Goal: Task Accomplishment & Management: Manage account settings

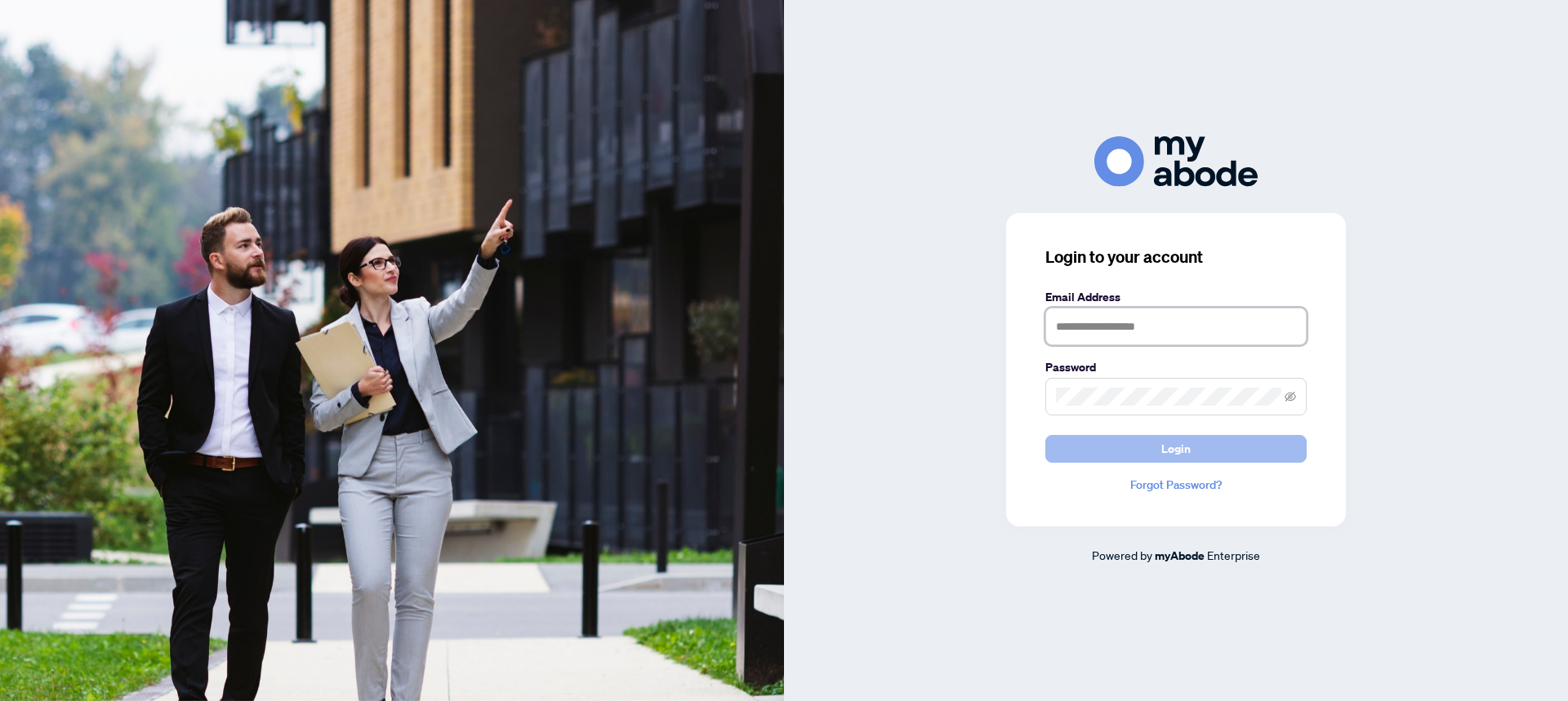
type input "**********"
click at [1165, 444] on span "Login" at bounding box center [1175, 449] width 29 height 26
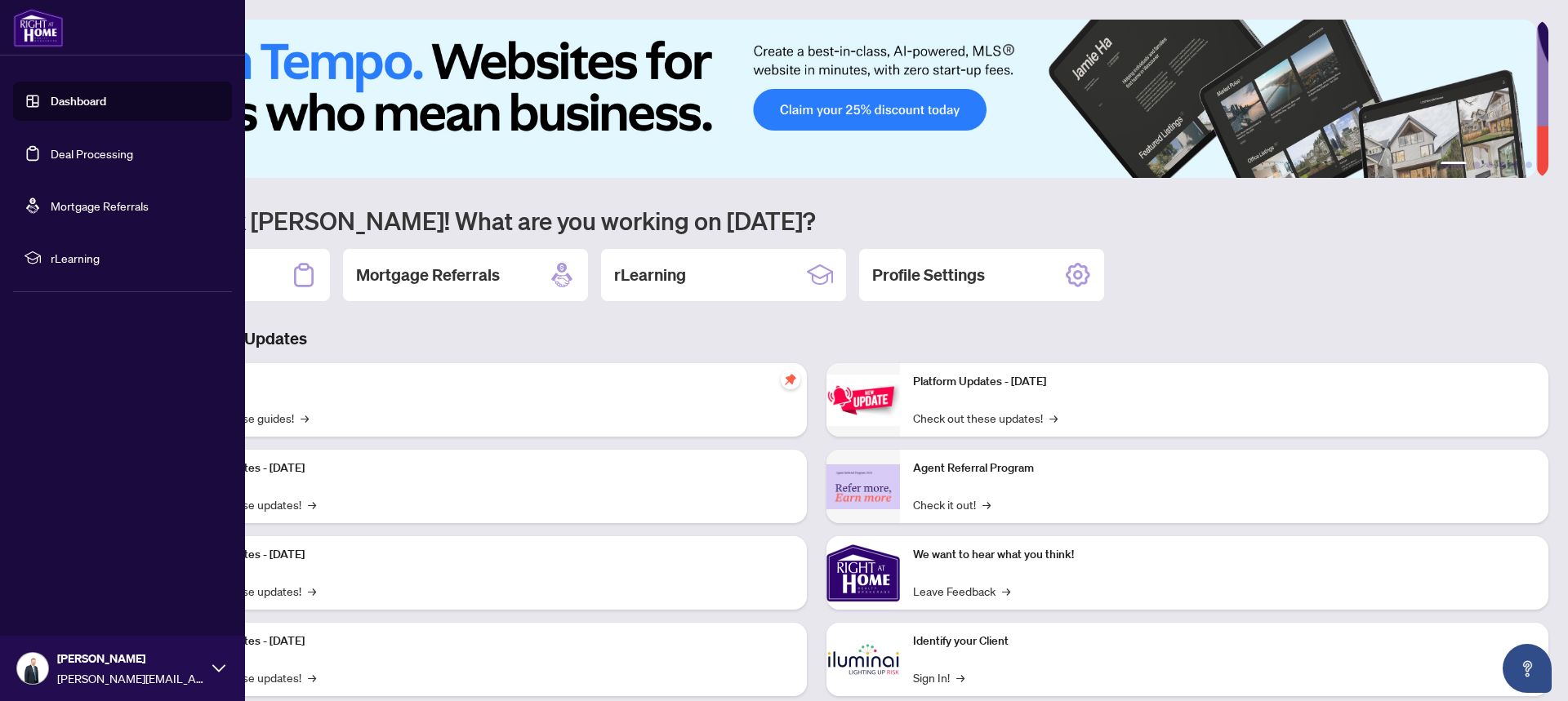
click at [73, 104] on link "Dashboard" at bounding box center [78, 101] width 55 height 15
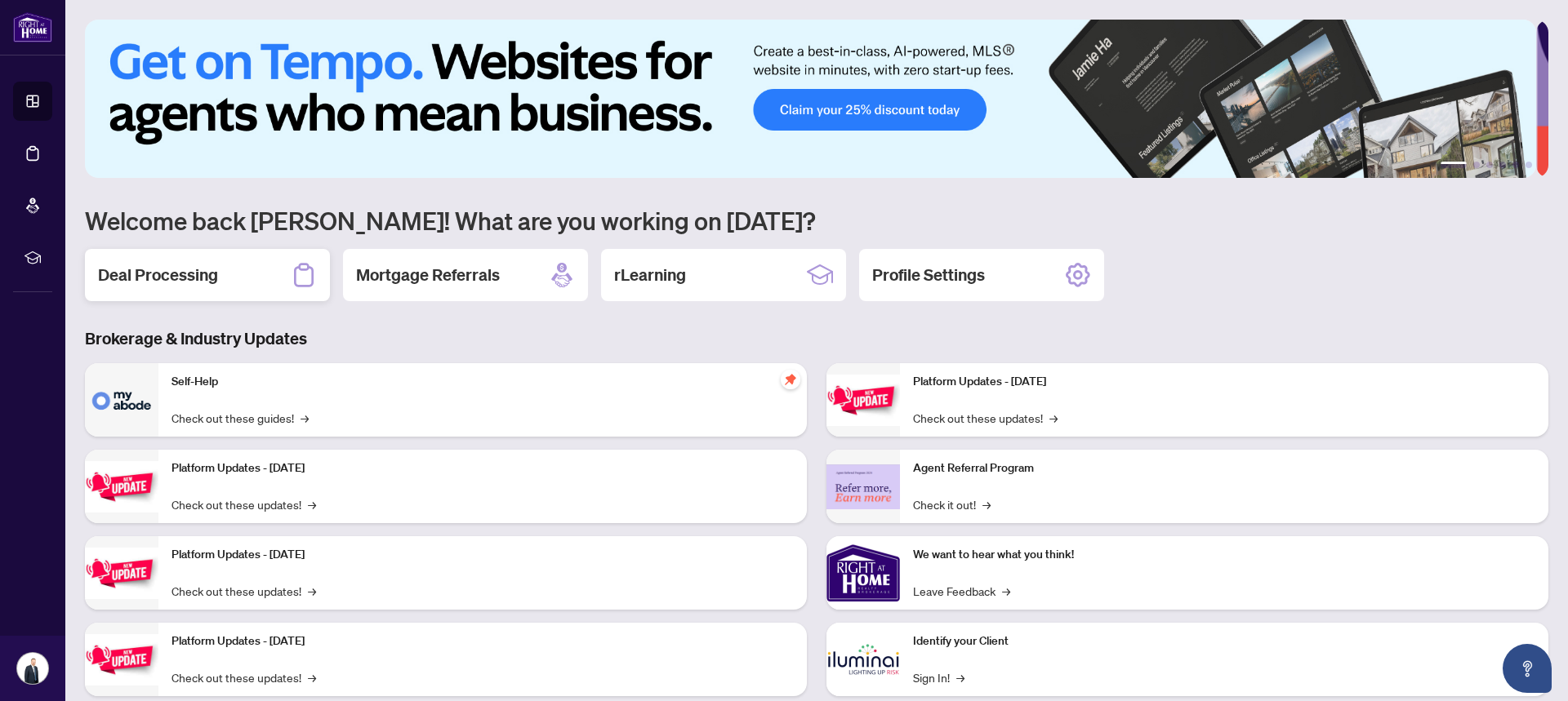
click at [191, 272] on h2 "Deal Processing" at bounding box center [158, 275] width 120 height 23
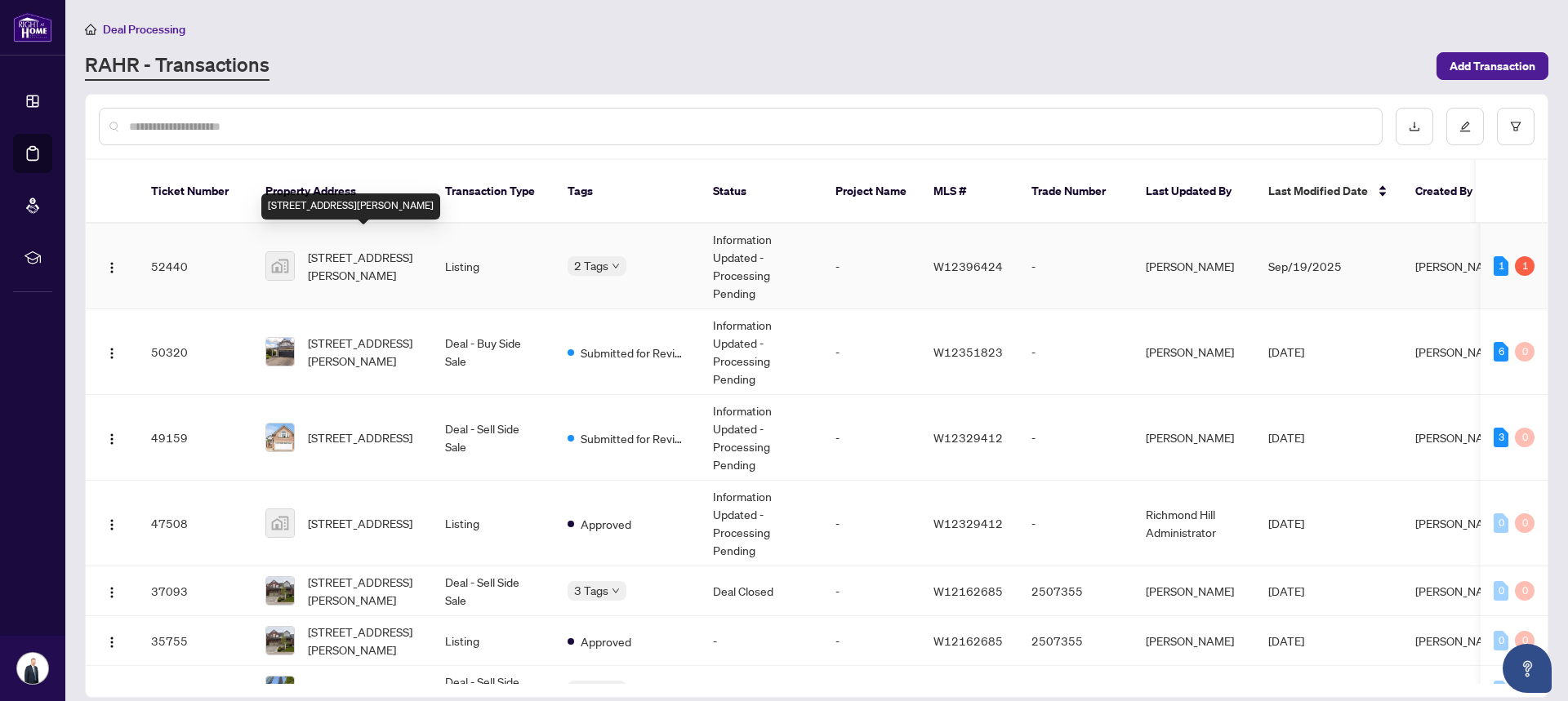
click at [367, 249] on span "[STREET_ADDRESS][PERSON_NAME]" at bounding box center [363, 266] width 111 height 36
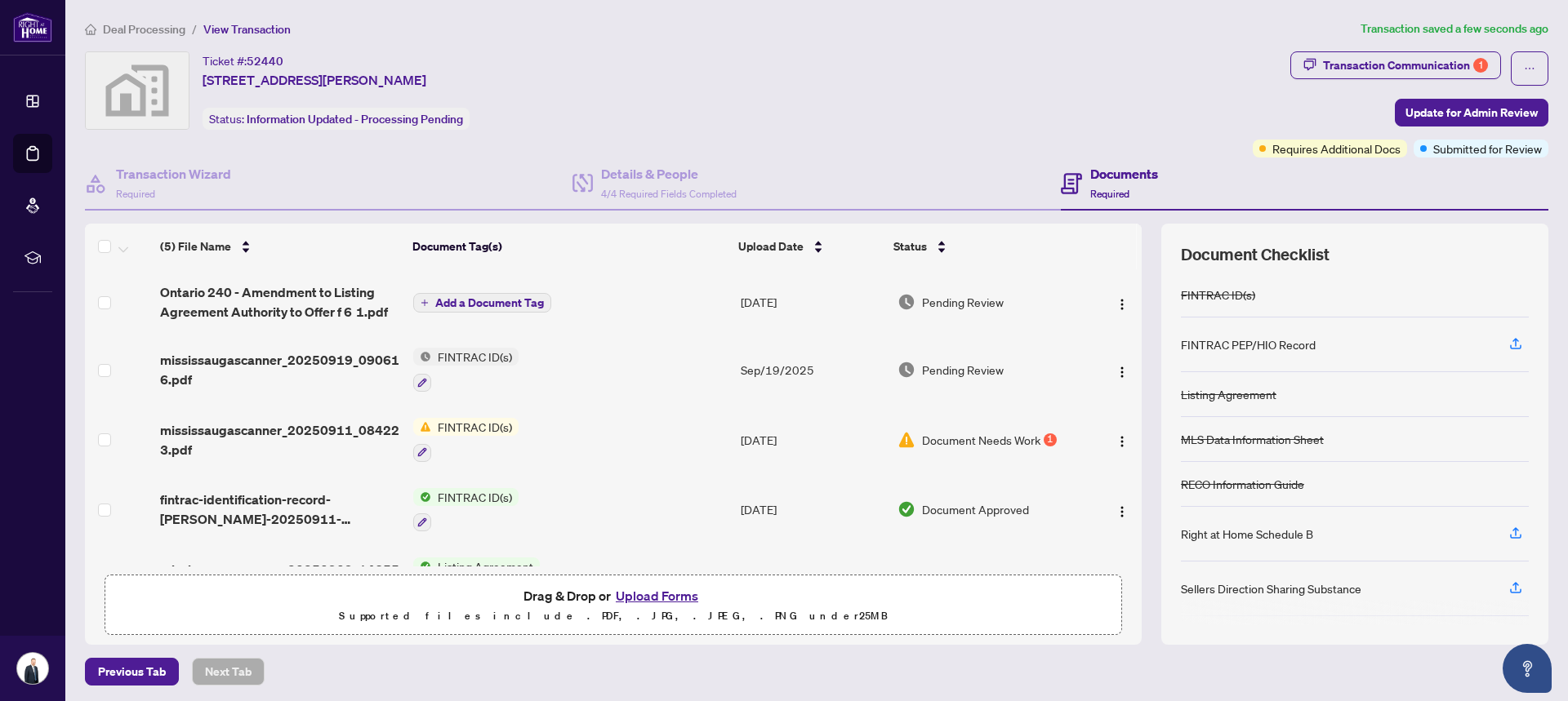
click at [481, 303] on span "Add a Document Tag" at bounding box center [489, 302] width 109 height 11
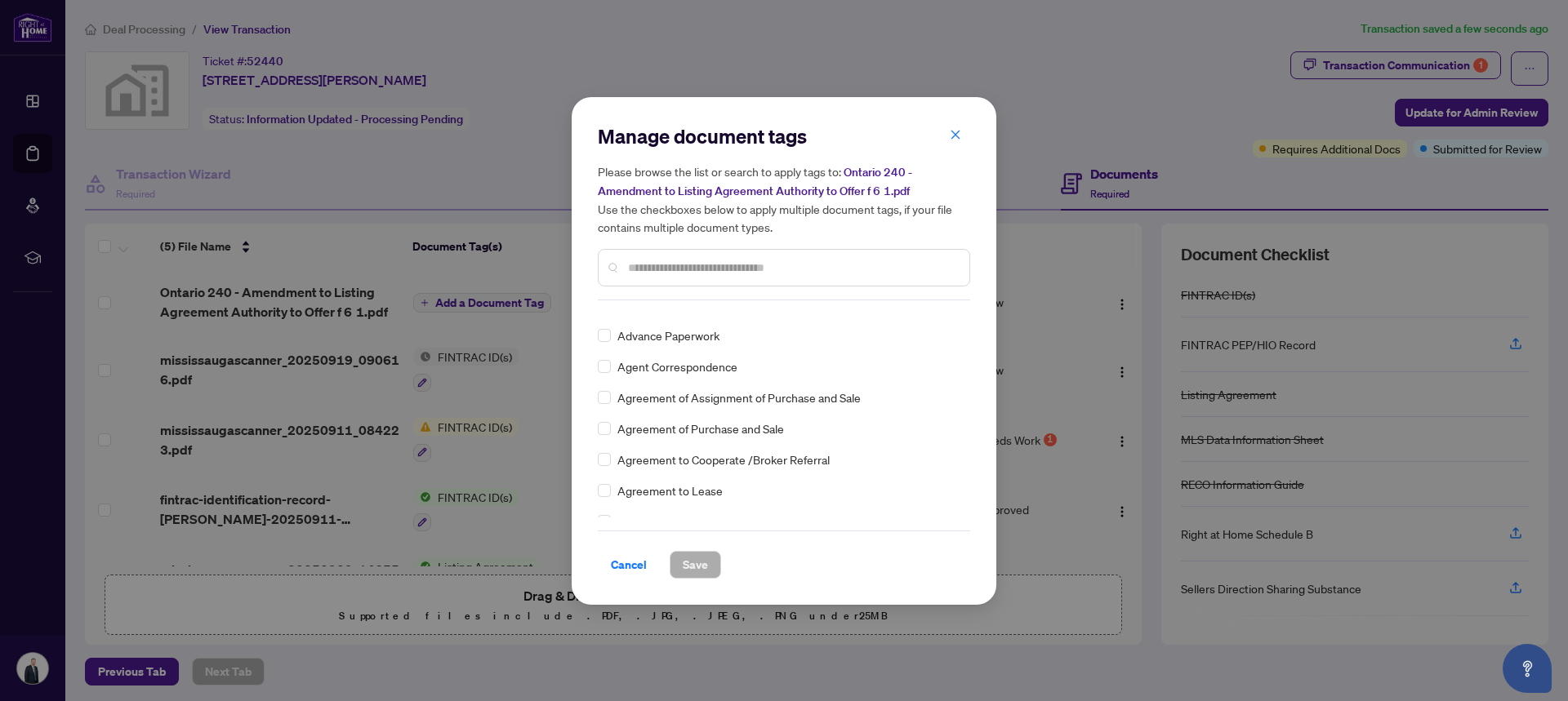
scroll to position [148, 0]
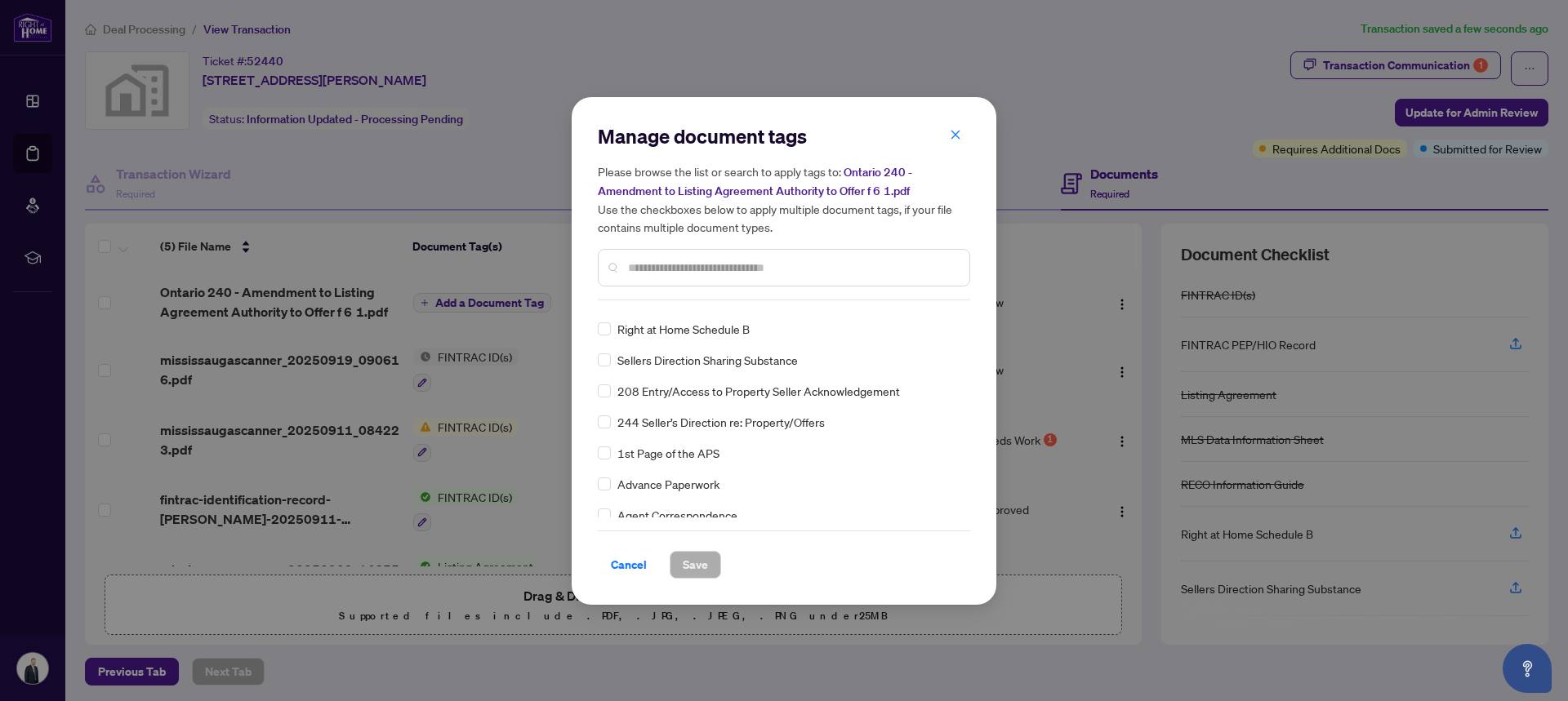
click at [631, 259] on input "text" at bounding box center [792, 268] width 329 height 18
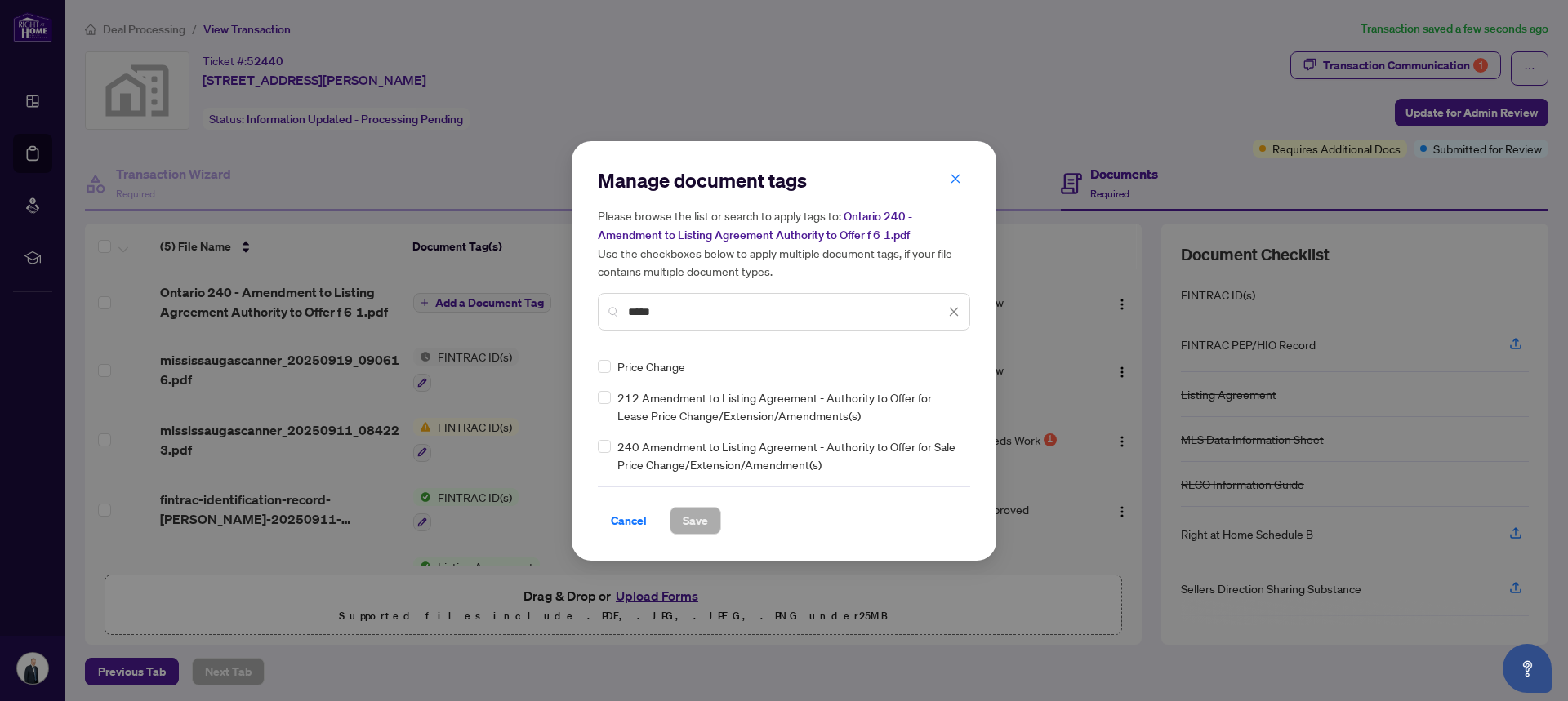
type input "*****"
click at [700, 526] on span "Save" at bounding box center [695, 521] width 25 height 26
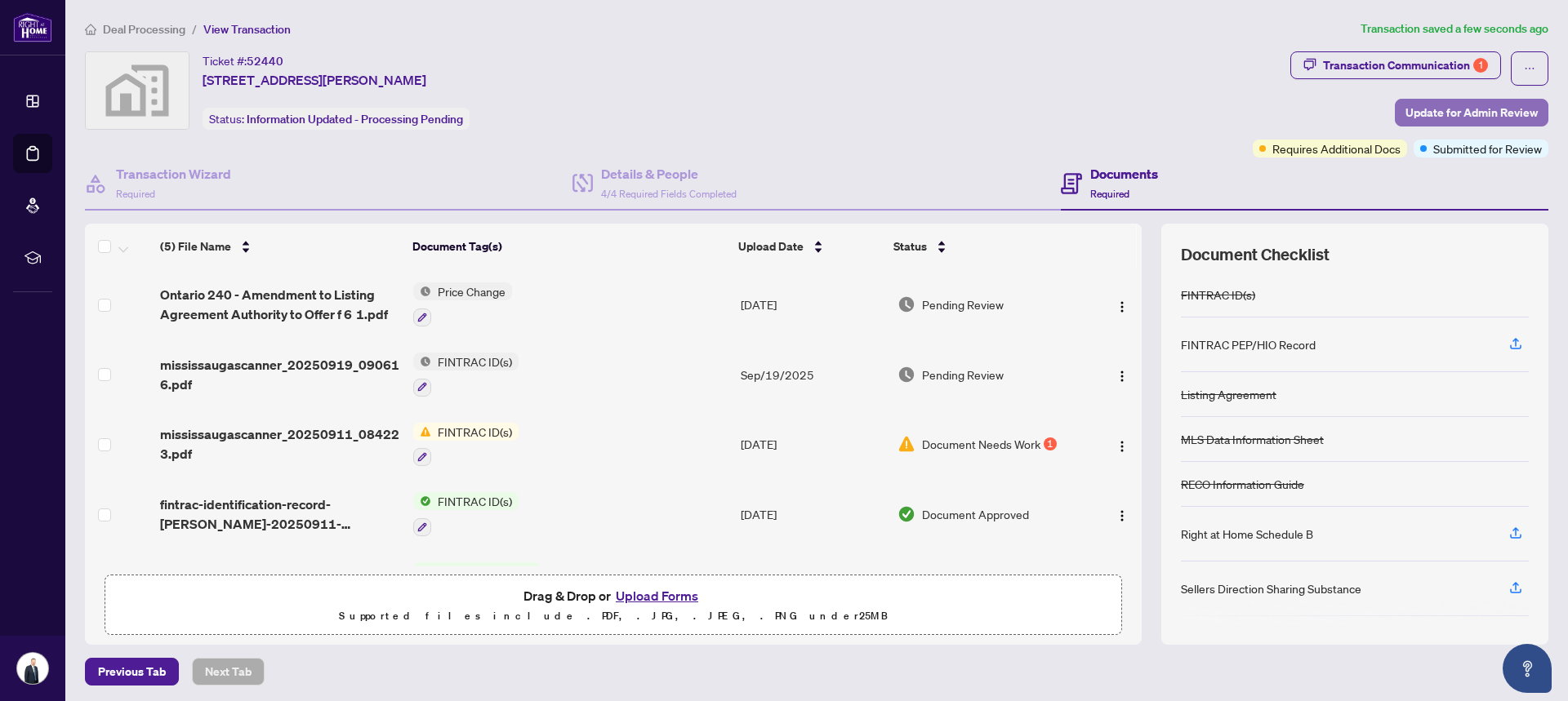
click at [1461, 112] on span "Update for Admin Review" at bounding box center [1471, 112] width 133 height 26
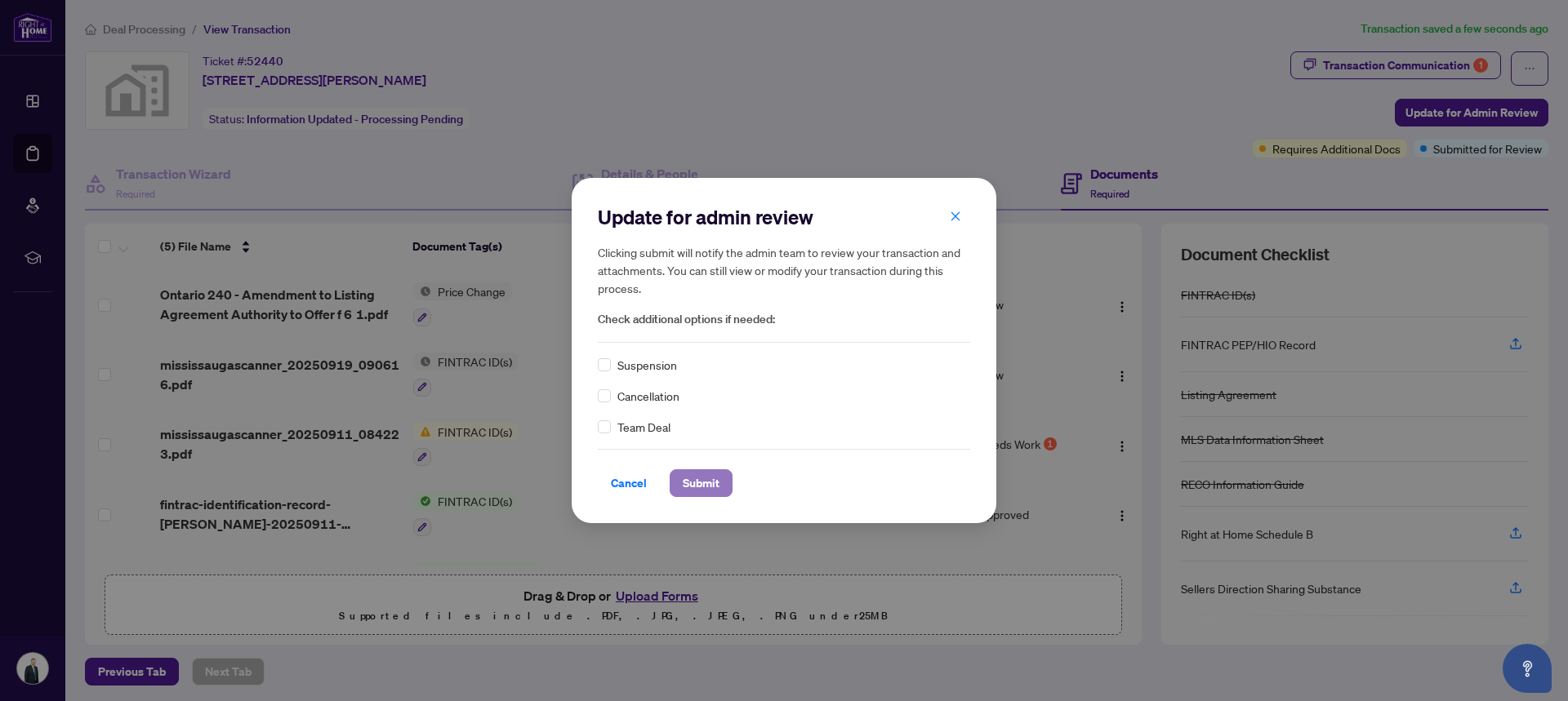
click at [706, 485] on span "Submit" at bounding box center [701, 483] width 37 height 26
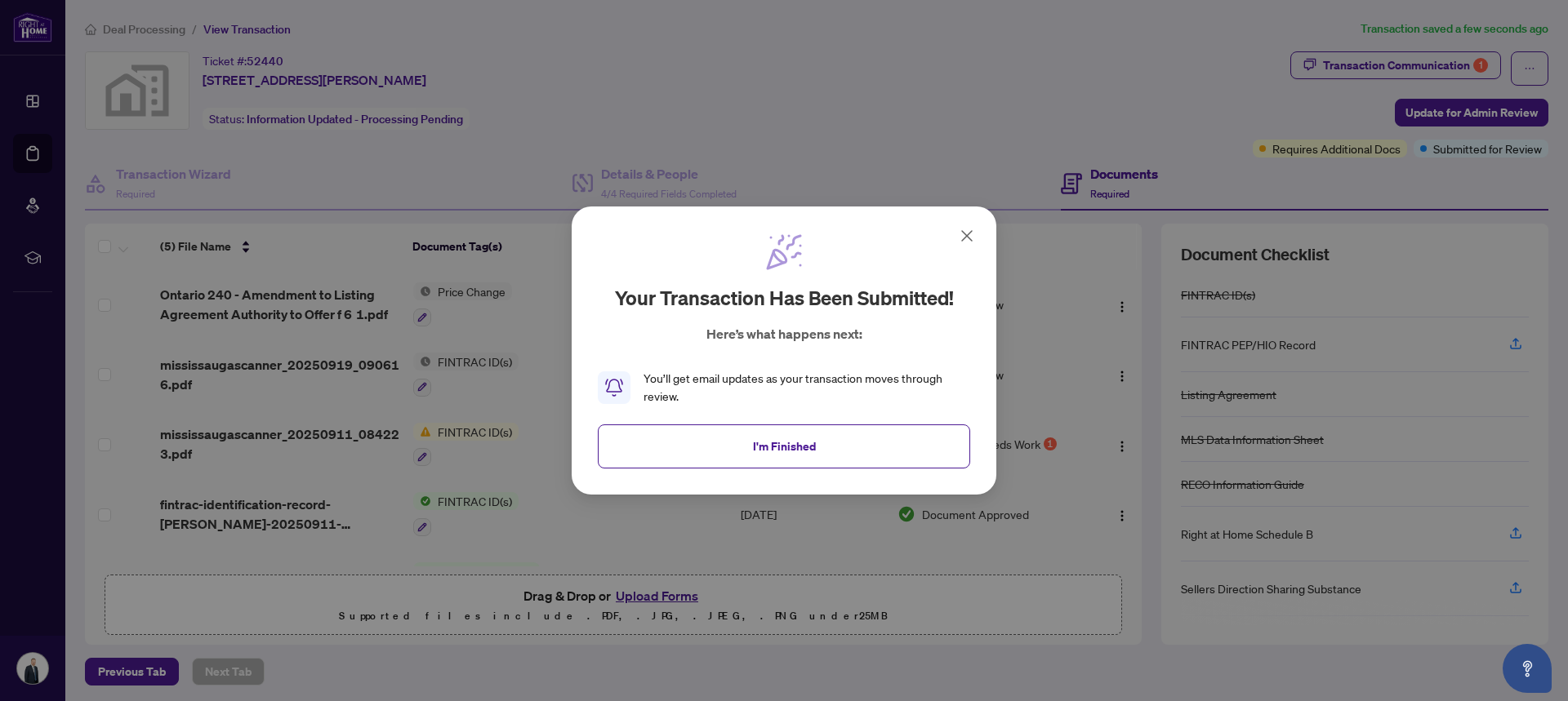
click at [969, 234] on icon at bounding box center [966, 235] width 10 height 10
